Goal: Task Accomplishment & Management: Use online tool/utility

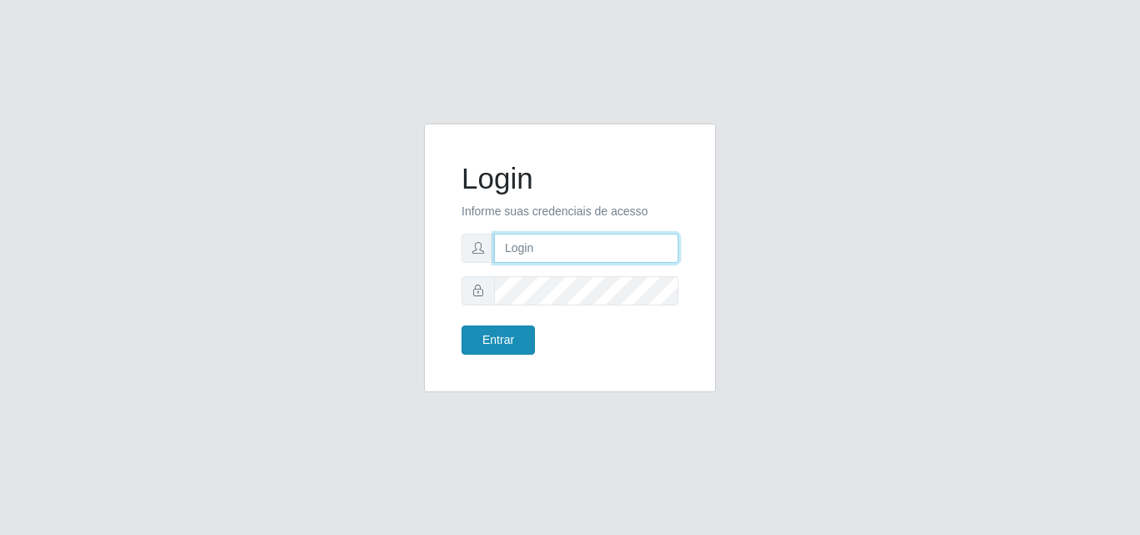
type input "analucia@cestao"
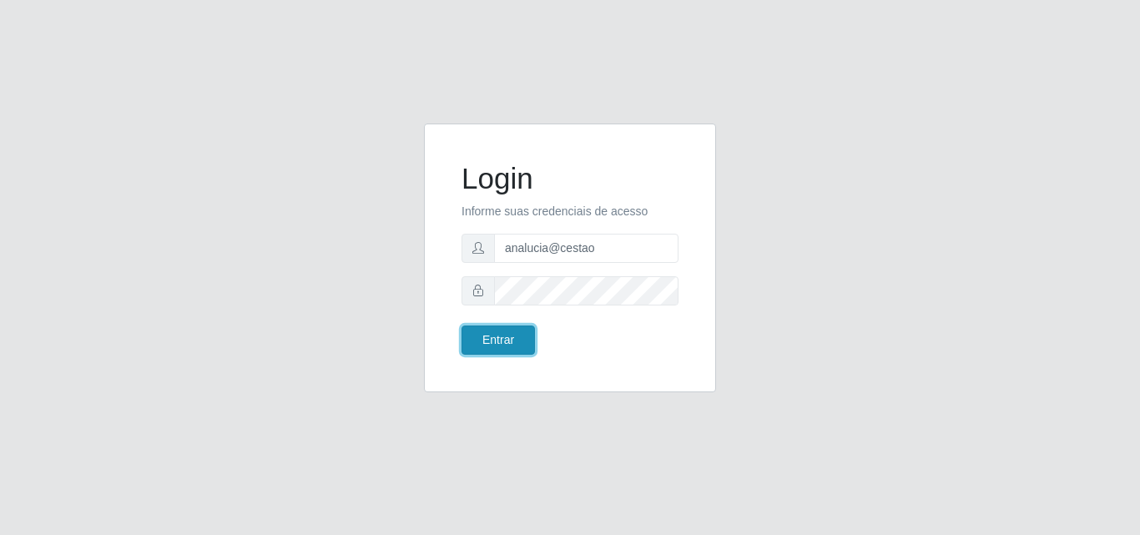
click at [502, 345] on button "Entrar" at bounding box center [497, 339] width 73 height 29
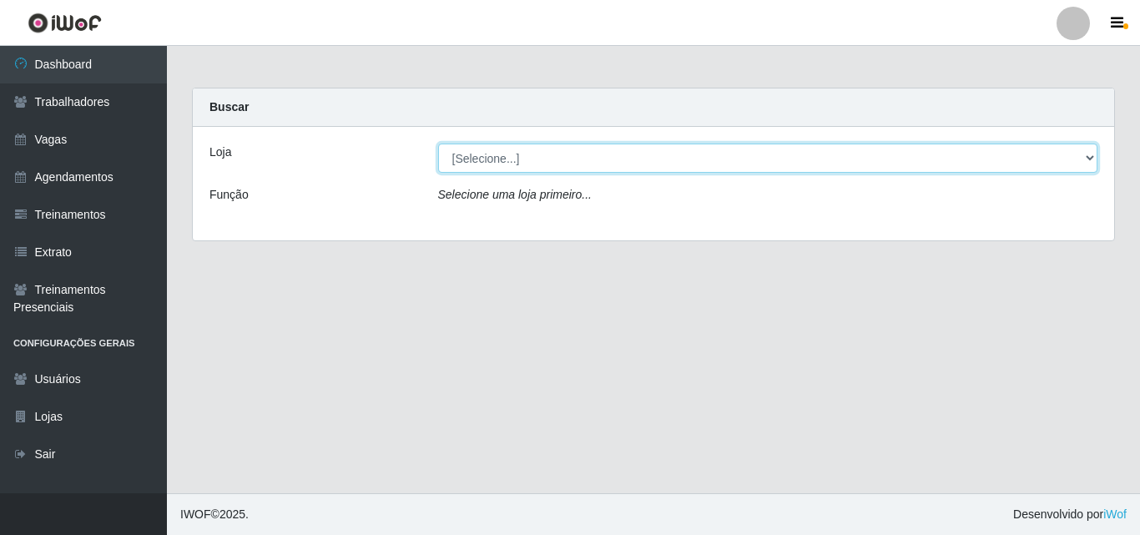
click at [464, 161] on select "[Selecione...] O Cestão - Geisel" at bounding box center [768, 157] width 660 height 29
select select "224"
click at [438, 143] on select "[Selecione...] O Cestão - Geisel" at bounding box center [768, 157] width 660 height 29
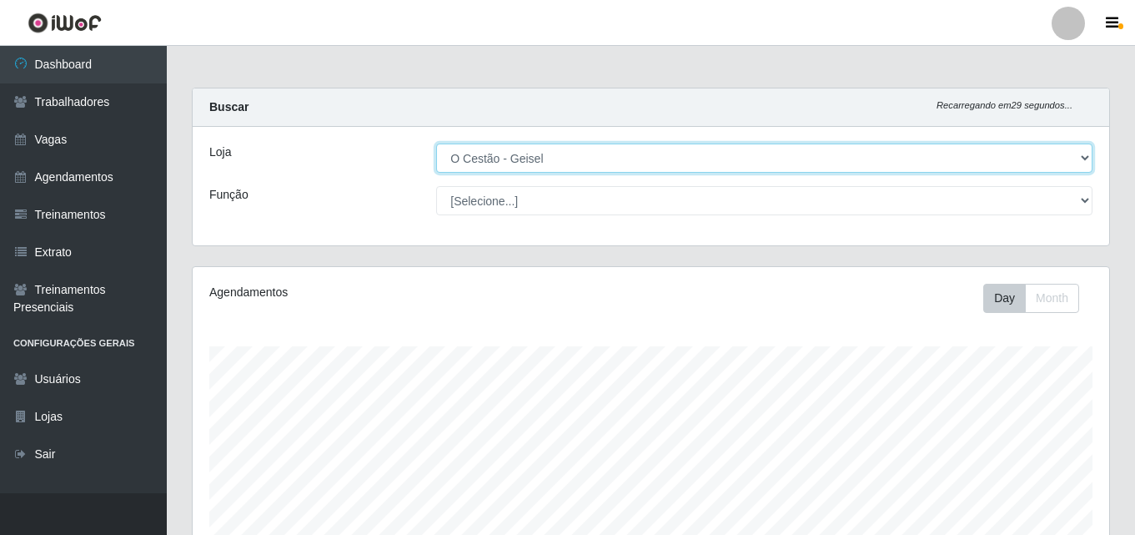
scroll to position [346, 917]
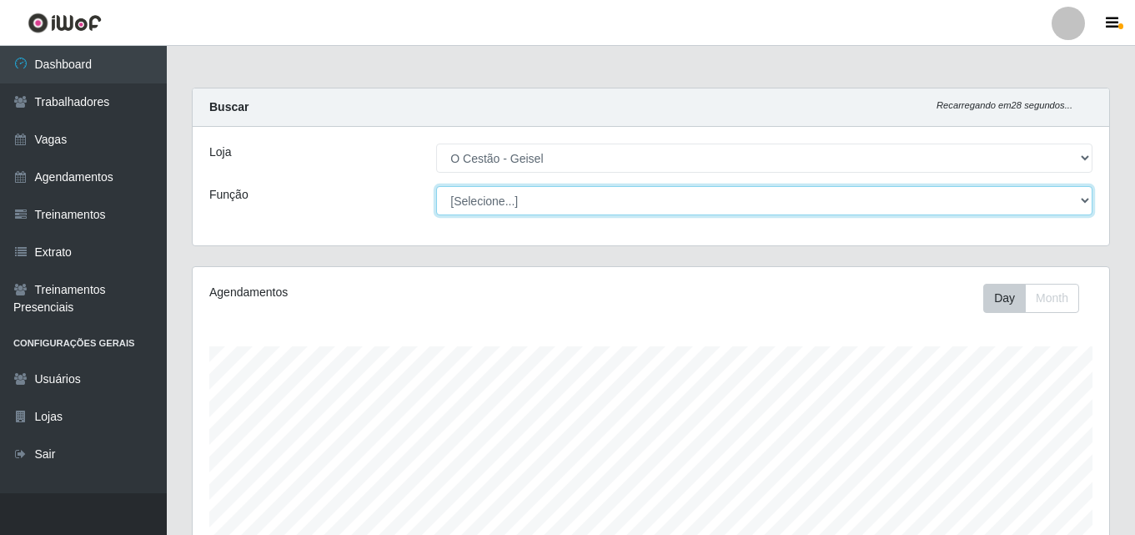
click at [468, 195] on select "[Selecione...] ASG ASG + ASG ++ Auxiliar de Estoque Auxiliar de Estoque + Auxil…" at bounding box center [764, 200] width 657 height 29
select select "22"
click at [436, 186] on select "[Selecione...] ASG ASG + ASG ++ Auxiliar de Estoque Auxiliar de Estoque + Auxil…" at bounding box center [764, 200] width 657 height 29
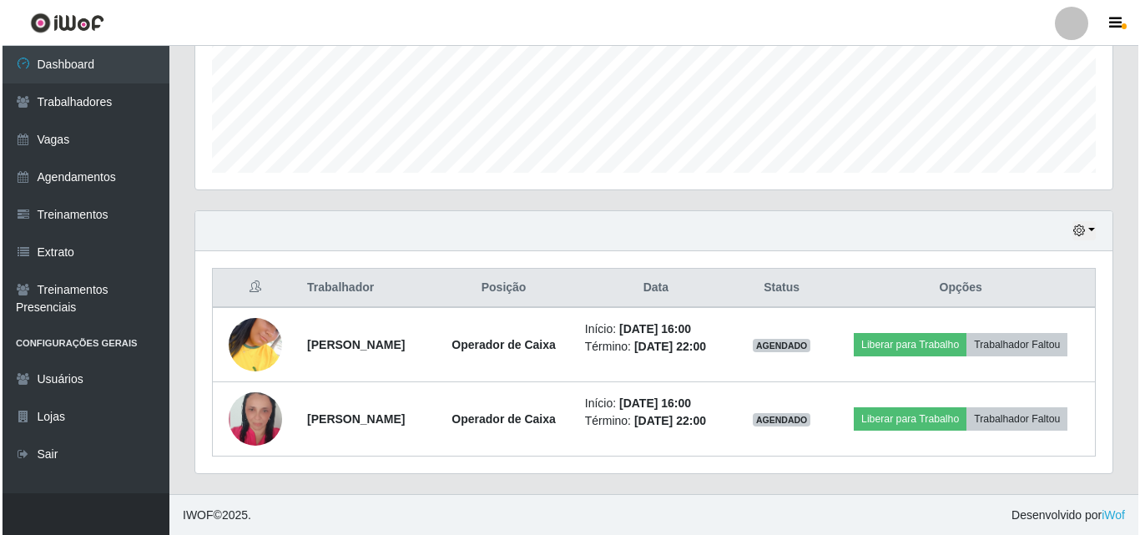
scroll to position [425, 0]
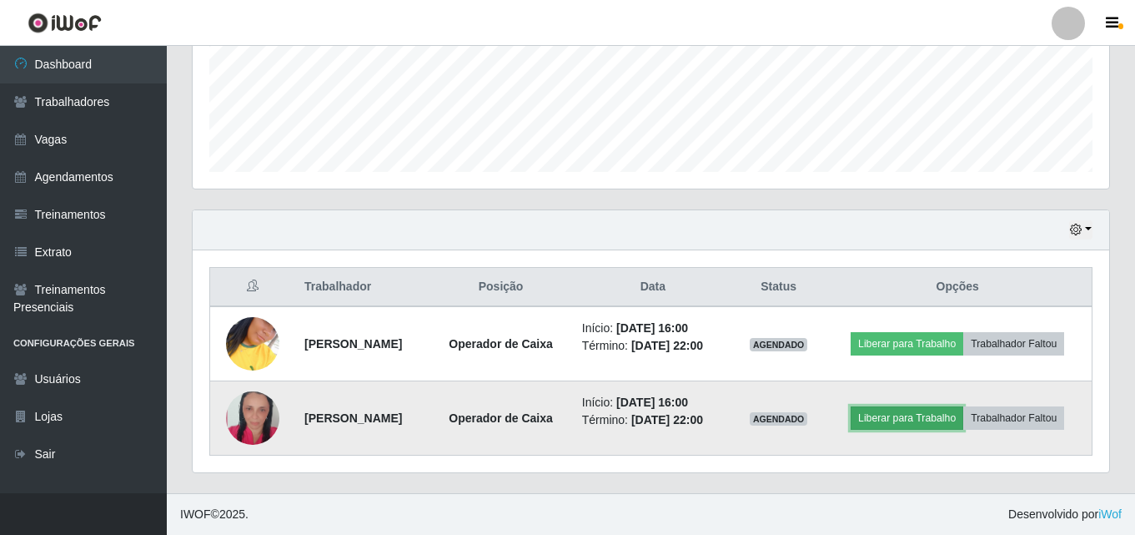
click at [888, 422] on button "Liberar para Trabalho" at bounding box center [907, 417] width 113 height 23
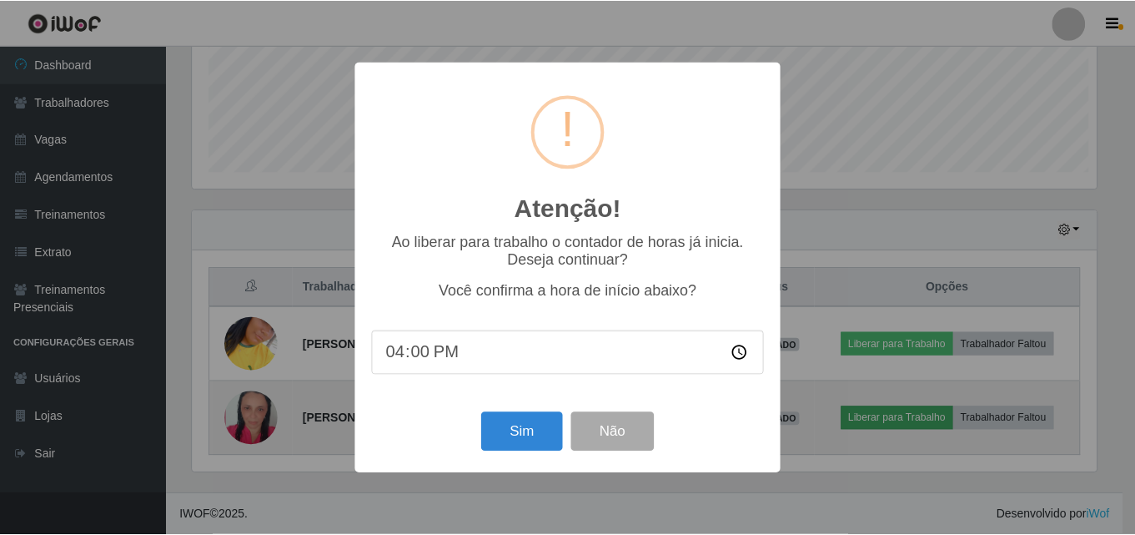
scroll to position [346, 908]
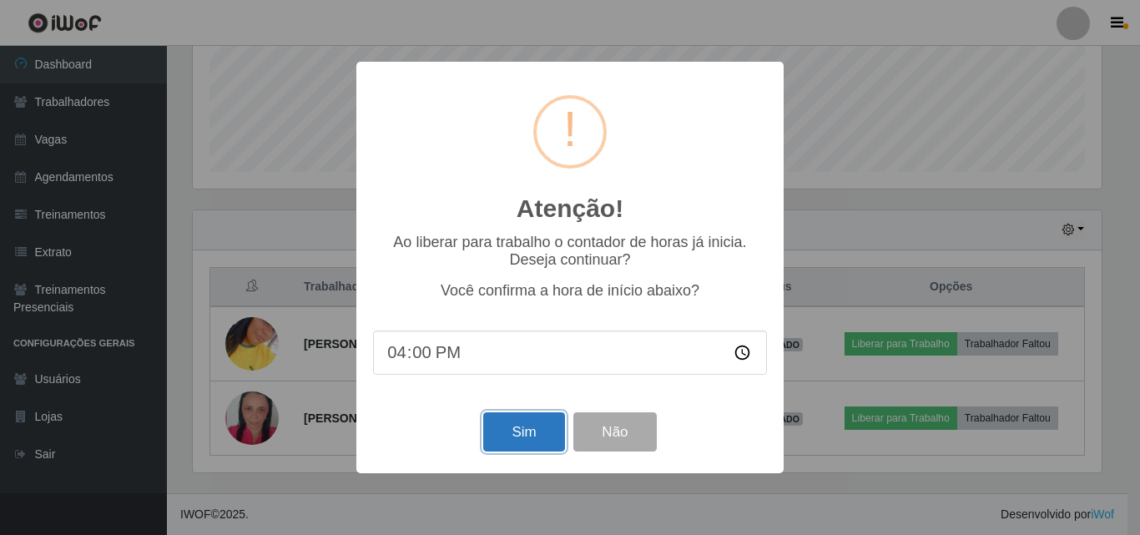
click at [525, 427] on button "Sim" at bounding box center [523, 431] width 81 height 39
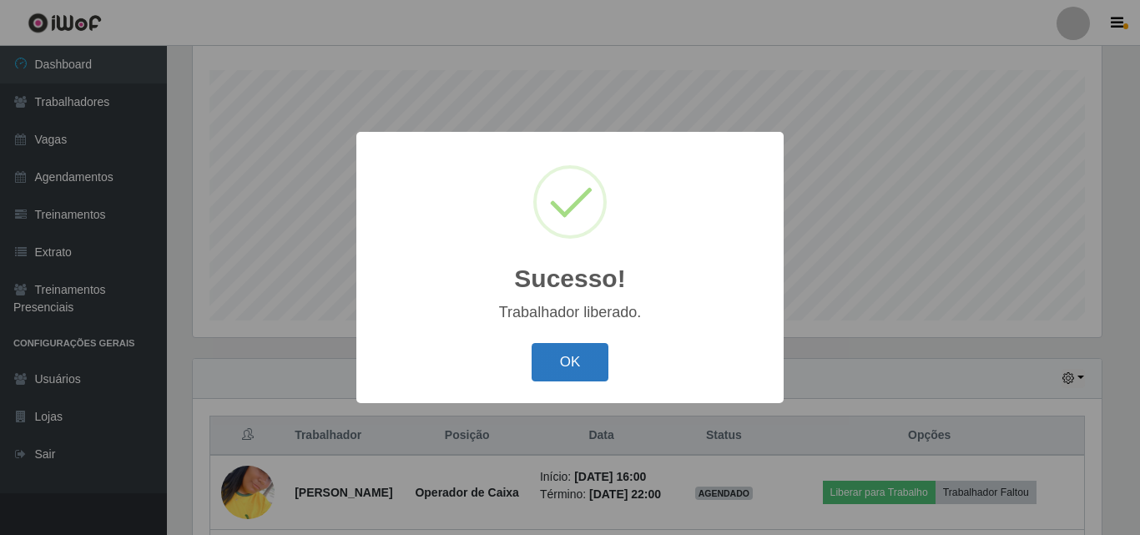
click at [573, 356] on button "OK" at bounding box center [570, 362] width 78 height 39
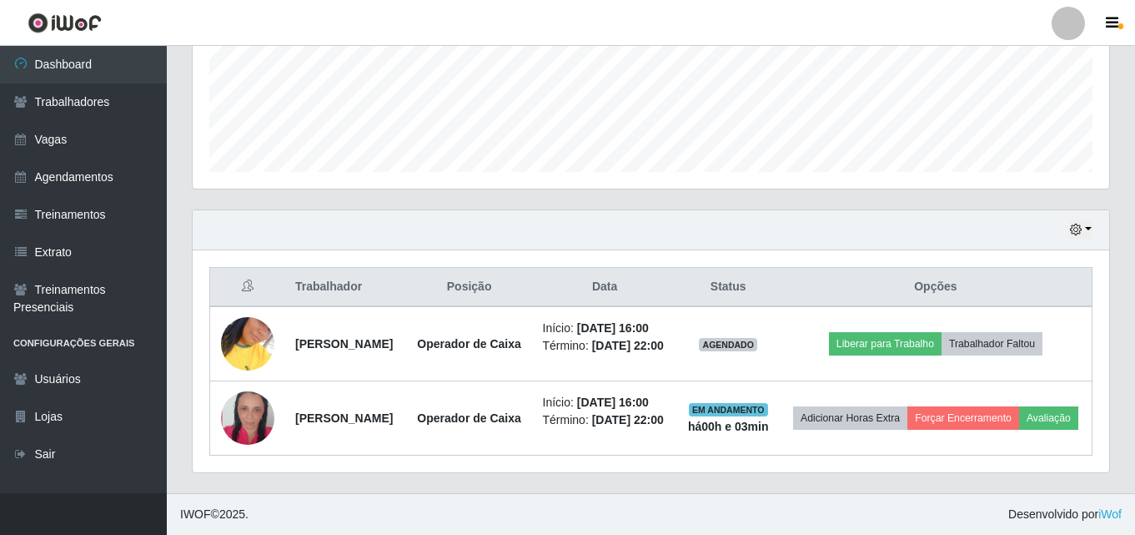
scroll to position [450, 0]
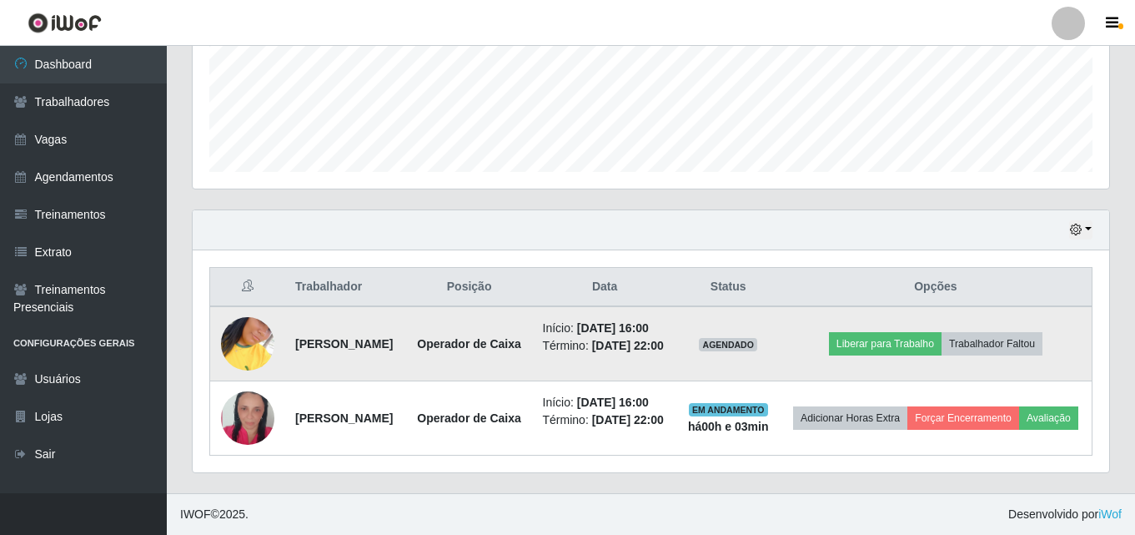
click at [254, 323] on img at bounding box center [247, 343] width 53 height 95
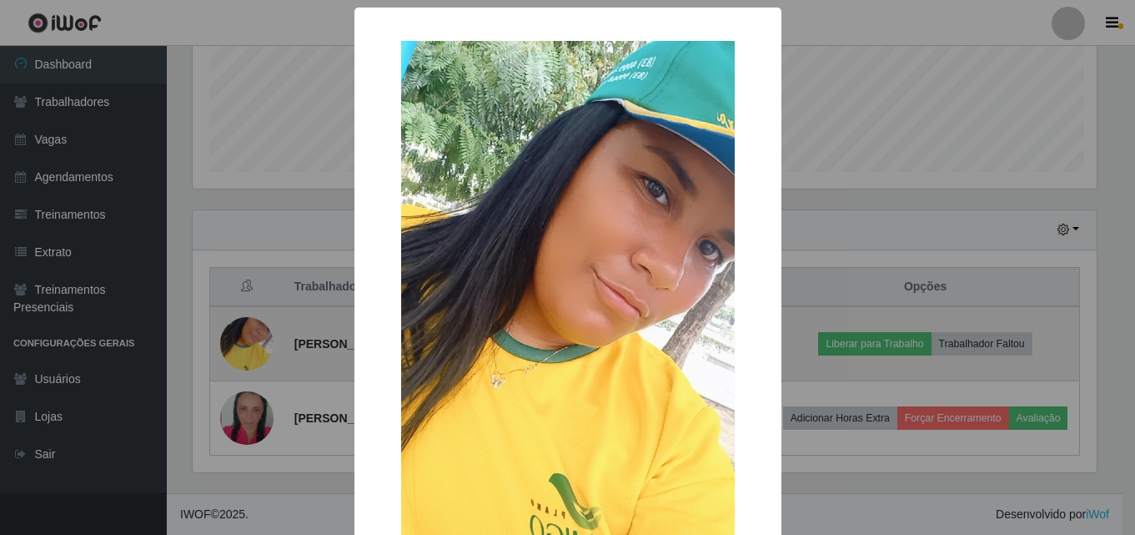
scroll to position [346, 908]
click at [254, 323] on div "× OK Cancel" at bounding box center [570, 267] width 1140 height 535
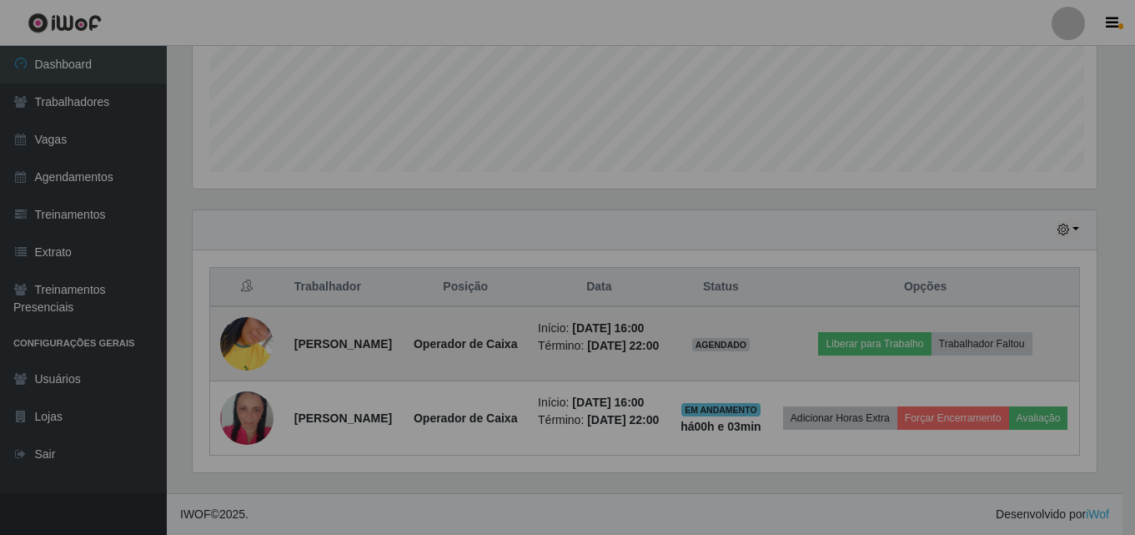
scroll to position [346, 917]
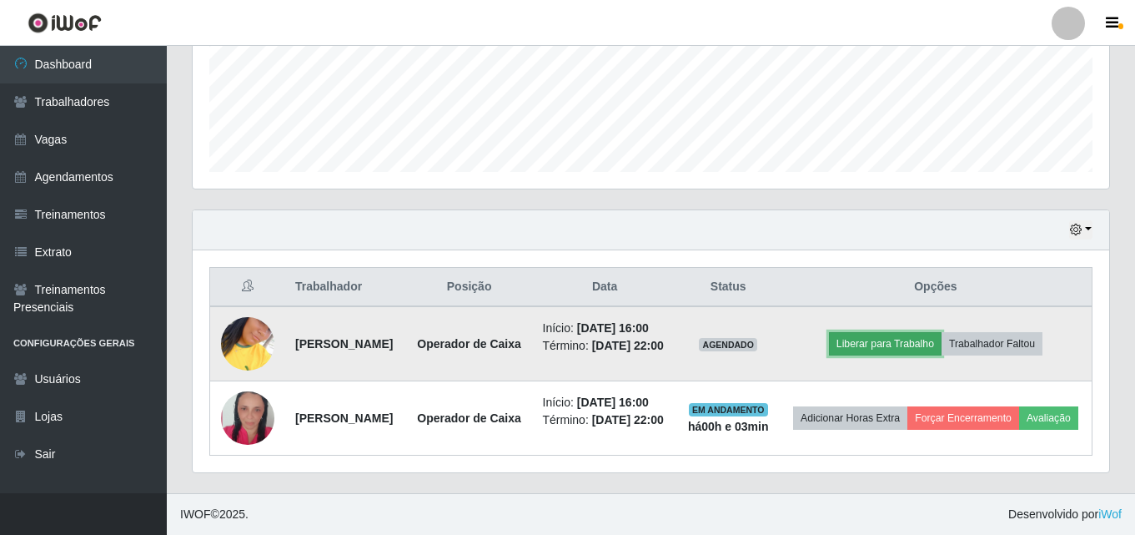
click at [918, 332] on button "Liberar para Trabalho" at bounding box center [885, 343] width 113 height 23
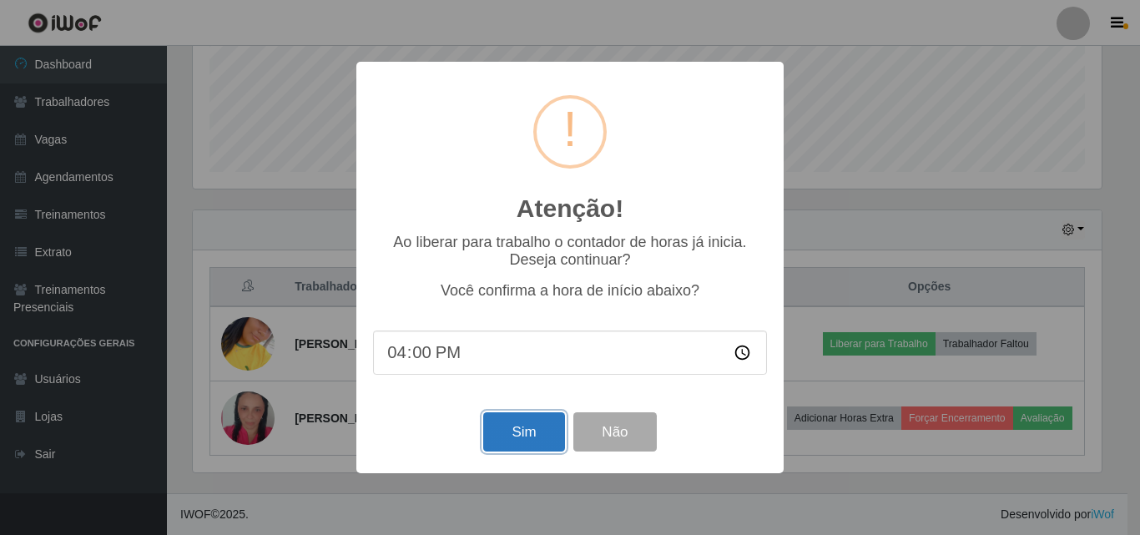
click at [542, 437] on button "Sim" at bounding box center [523, 431] width 81 height 39
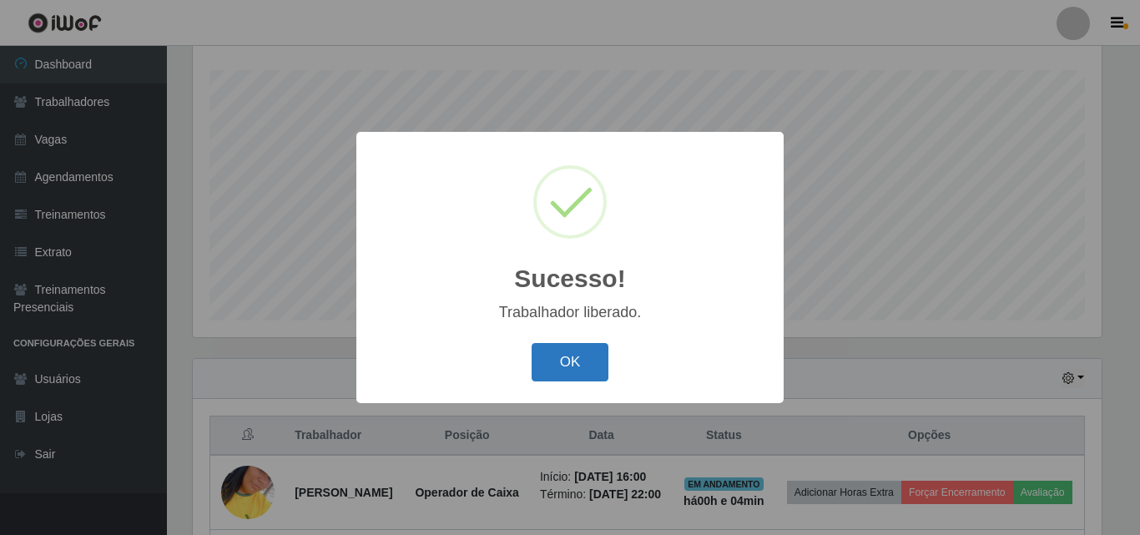
click at [581, 347] on button "OK" at bounding box center [570, 362] width 78 height 39
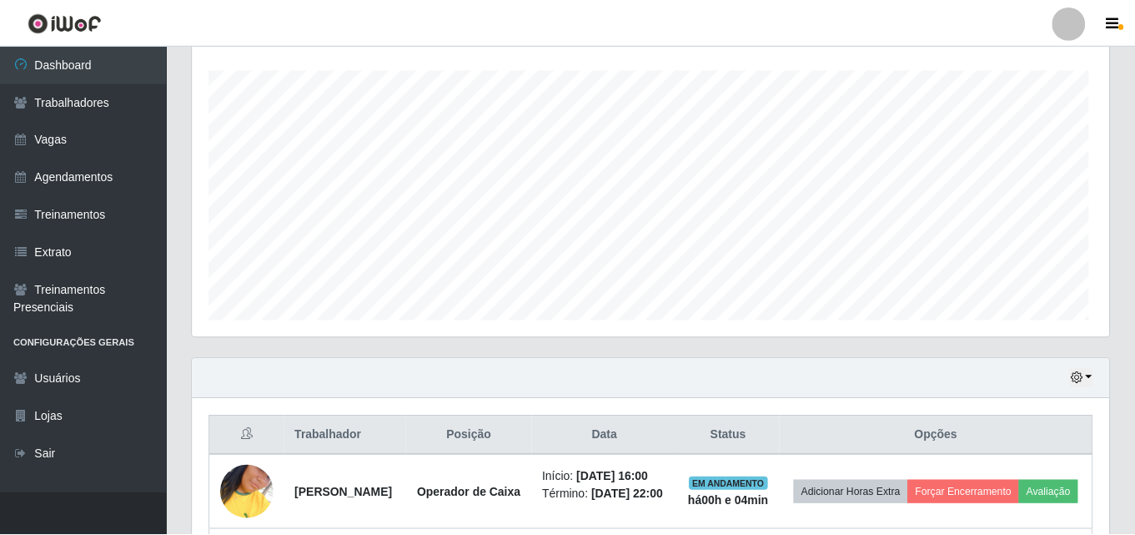
scroll to position [346, 917]
